Goal: Task Accomplishment & Management: Manage account settings

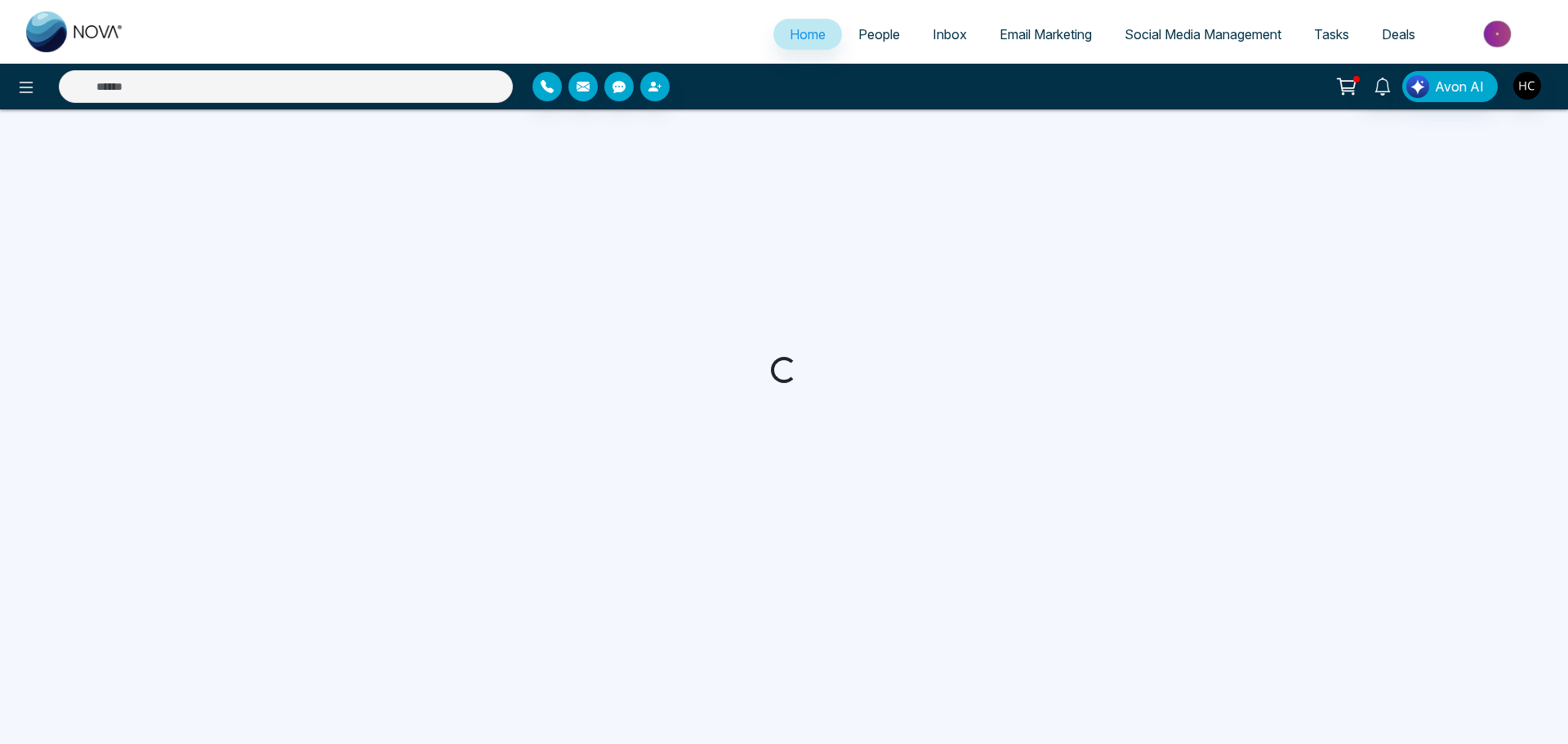
select select "*"
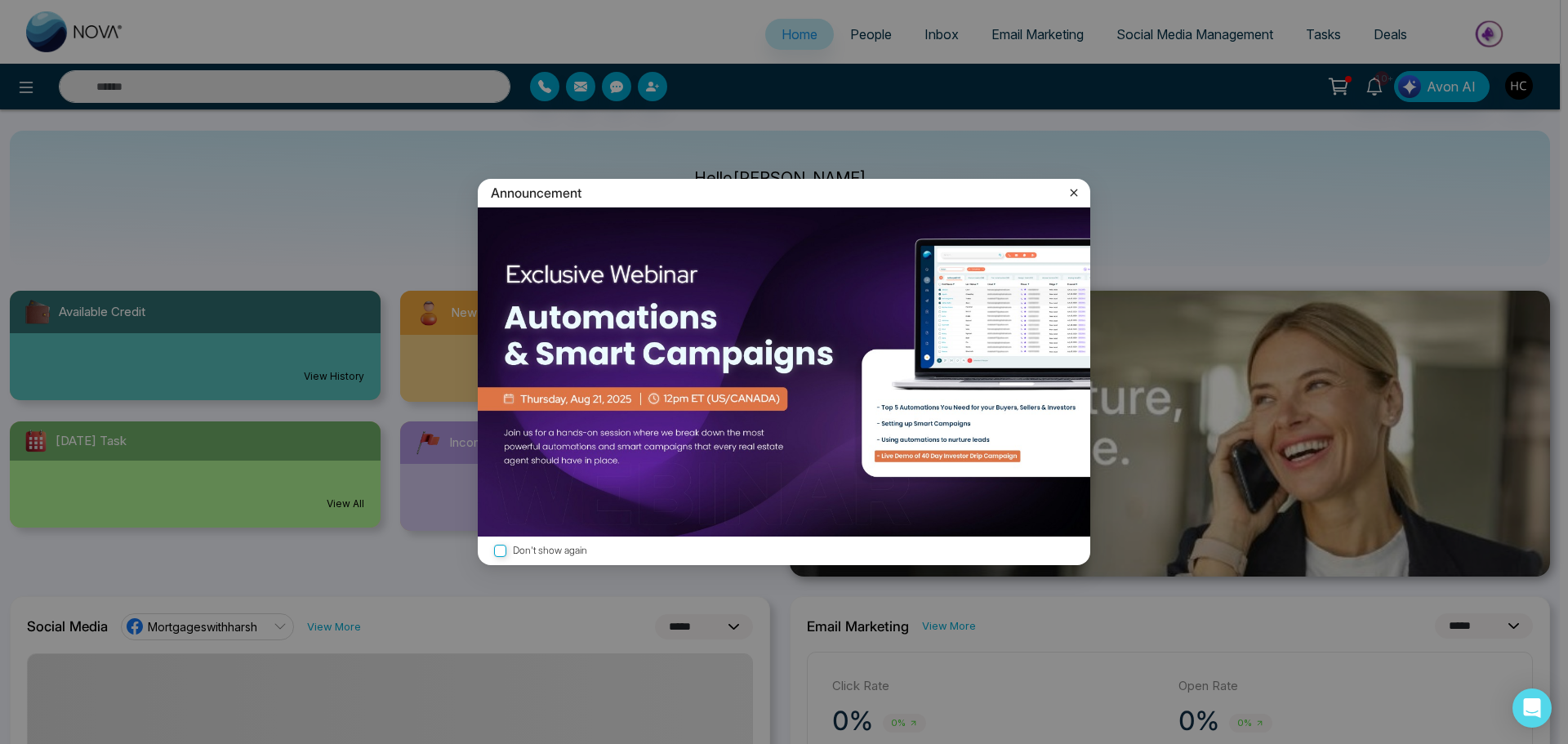
click at [1066, 191] on icon at bounding box center [1074, 192] width 16 height 16
